Goal: Find specific page/section: Find specific page/section

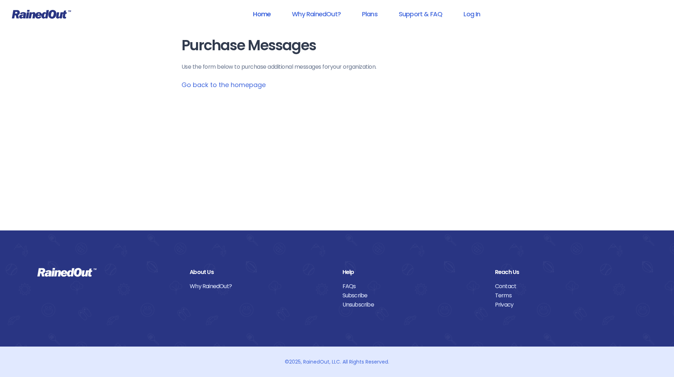
click at [266, 16] on link "Home" at bounding box center [262, 14] width 36 height 16
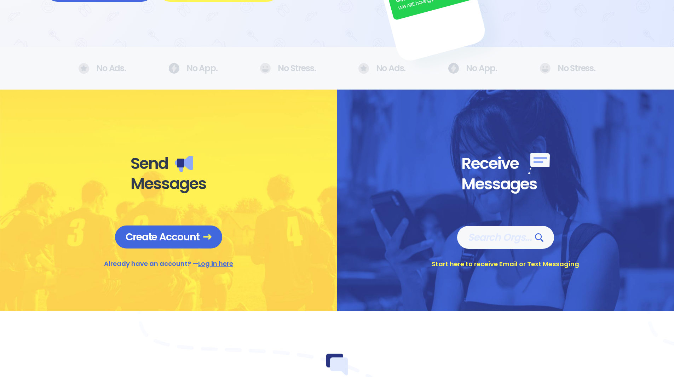
scroll to position [177, 0]
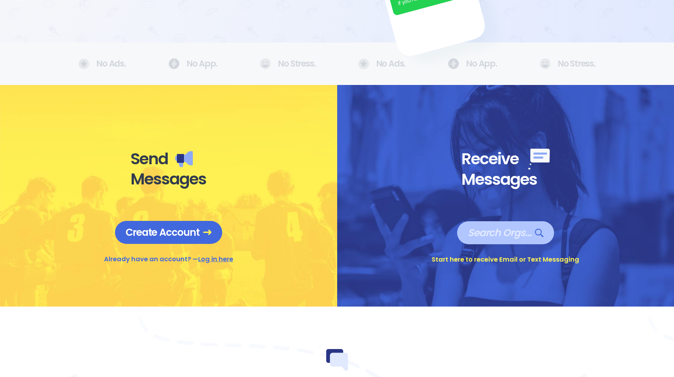
click at [500, 234] on span "Search Orgs…" at bounding box center [506, 232] width 76 height 12
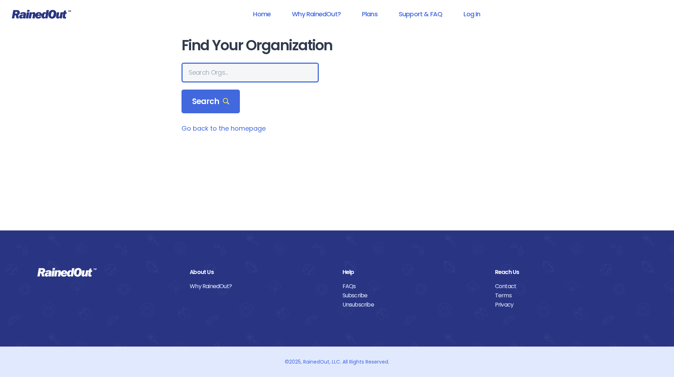
click at [213, 71] on input "text" at bounding box center [250, 73] width 137 height 20
type input "dsmtrails"
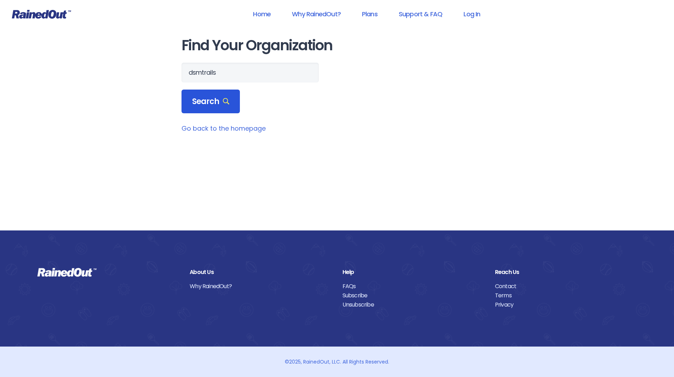
click at [213, 101] on span "Search" at bounding box center [211, 102] width 38 height 10
